Goal: Transaction & Acquisition: Purchase product/service

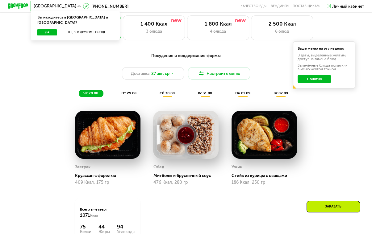
scroll to position [272, 0]
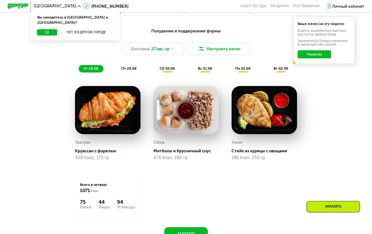
click at [125, 71] on span "пт 29.08" at bounding box center [128, 68] width 15 height 4
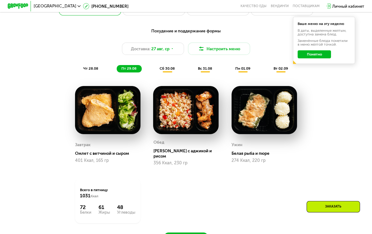
click at [168, 70] on span "сб 30.08" at bounding box center [167, 68] width 15 height 4
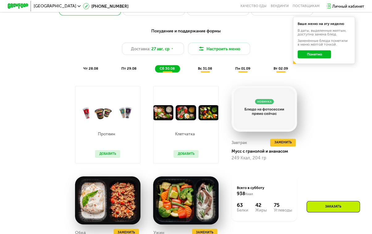
scroll to position [247, 0]
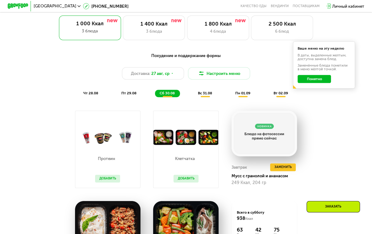
click at [203, 95] on span "вс 31.08" at bounding box center [205, 93] width 14 height 4
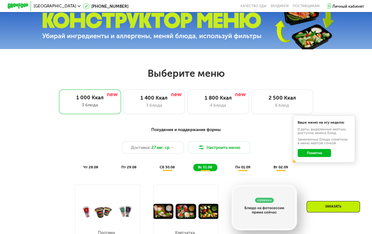
scroll to position [148, 0]
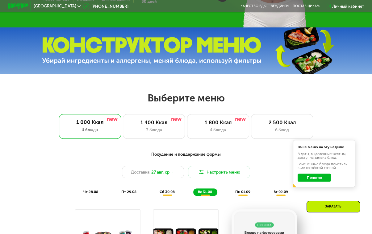
click at [309, 179] on button "Понятно" at bounding box center [314, 178] width 33 height 8
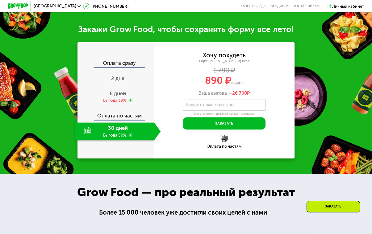
scroll to position [544, 0]
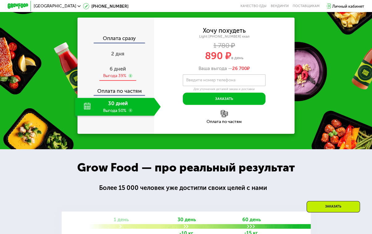
click at [115, 72] on span "6 дней" at bounding box center [118, 69] width 16 height 6
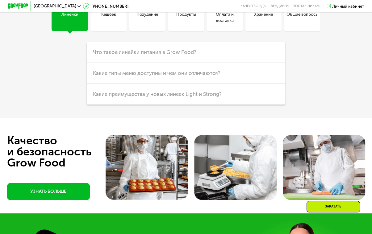
scroll to position [1335, 0]
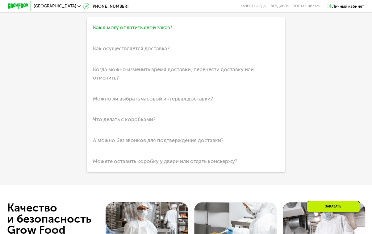
click at [162, 31] on span "Как я могу оплатить свой заказ?" at bounding box center [132, 27] width 79 height 6
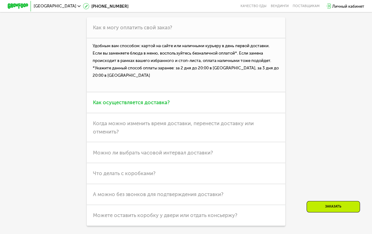
click at [163, 106] on span "Как осуществляется доставка?" at bounding box center [131, 102] width 77 height 6
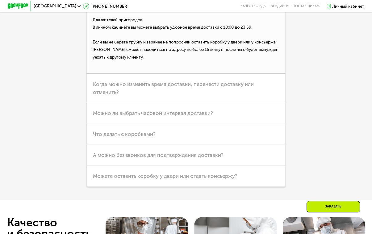
scroll to position [1458, 0]
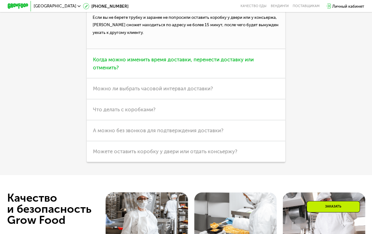
click at [216, 71] on span "Когда можно изменить время доставки, перенести доставку или отменить?" at bounding box center [173, 64] width 161 height 15
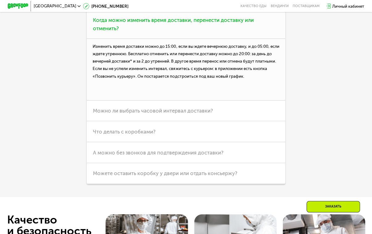
scroll to position [1409, 0]
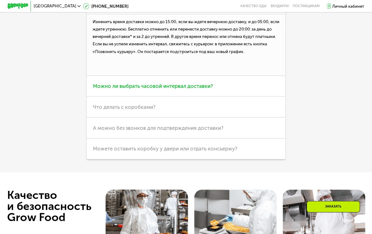
click at [163, 89] on span "Можно ли выбрать часовой интервал доставки?" at bounding box center [153, 86] width 120 height 6
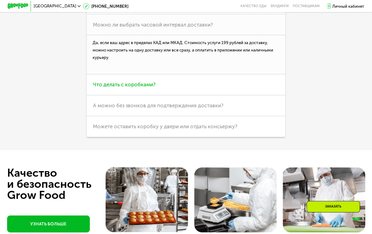
click at [121, 88] on span "Что делать с коробками?" at bounding box center [124, 85] width 63 height 6
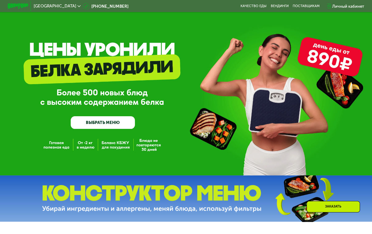
scroll to position [148, 0]
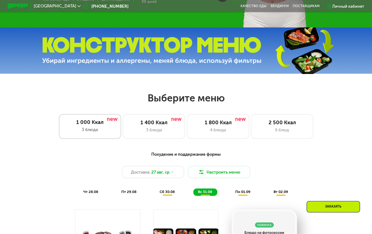
click at [87, 125] on div "1 000 Ккал" at bounding box center [90, 122] width 52 height 6
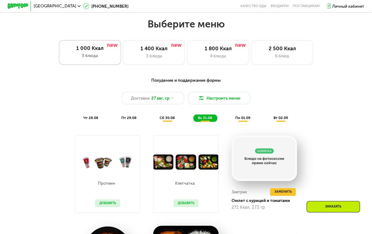
scroll to position [247, 0]
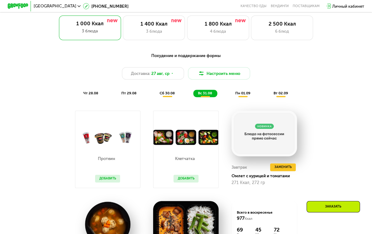
click at [241, 95] on span "пн 01.09" at bounding box center [242, 93] width 15 height 4
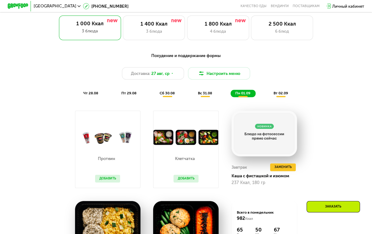
click at [91, 95] on span "чт 28.08" at bounding box center [90, 93] width 15 height 4
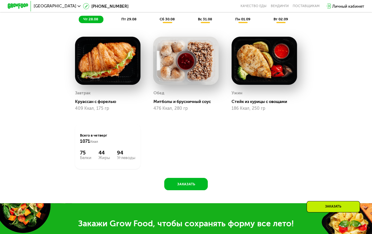
scroll to position [222, 0]
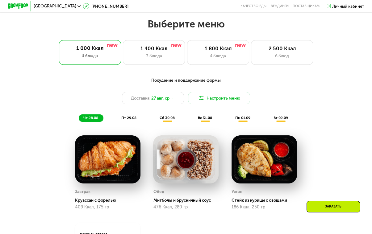
click at [282, 120] on span "вт 02.09" at bounding box center [281, 118] width 15 height 4
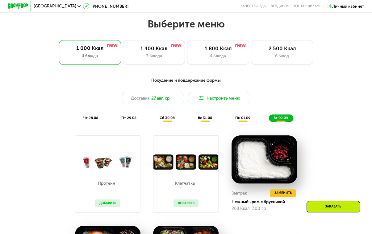
click at [246, 119] on span "пн 01.09" at bounding box center [242, 118] width 15 height 4
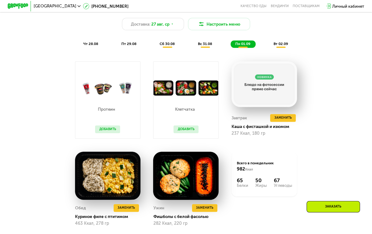
scroll to position [247, 0]
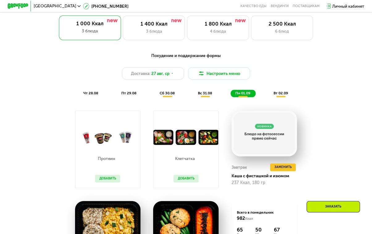
click at [206, 95] on span "вс 31.08" at bounding box center [205, 93] width 14 height 4
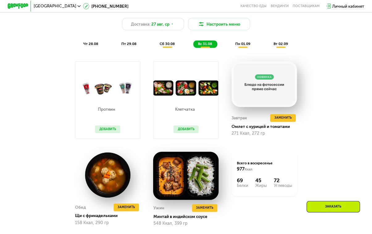
scroll to position [321, 0]
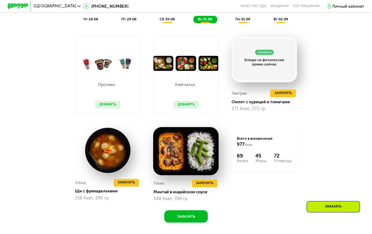
click at [163, 21] on span "сб 30.08" at bounding box center [167, 19] width 15 height 4
